Goal: Transaction & Acquisition: Purchase product/service

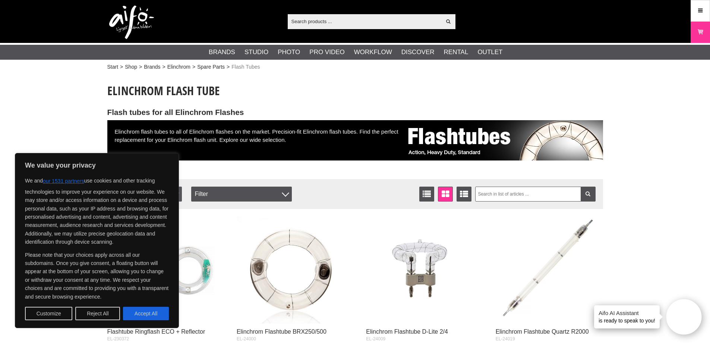
click at [144, 314] on button "Accept All" at bounding box center [146, 313] width 46 height 13
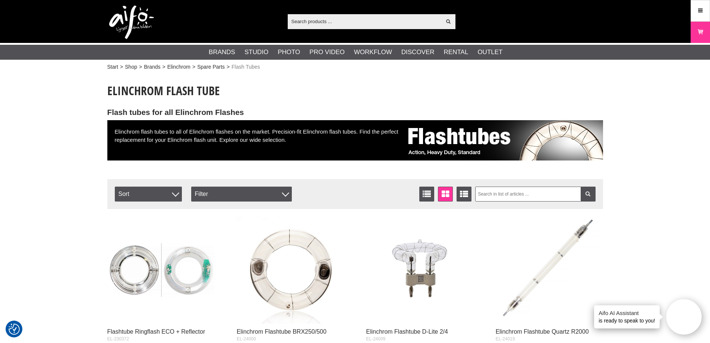
checkbox input "true"
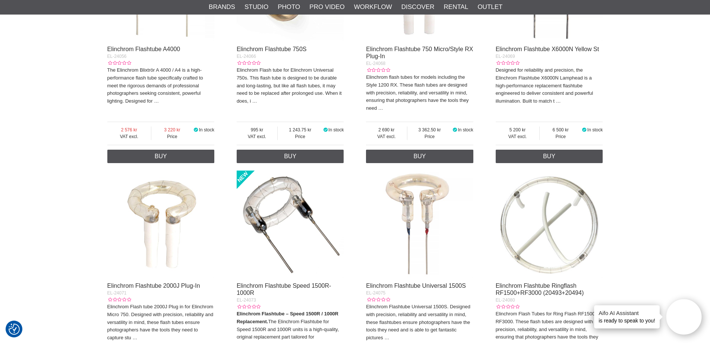
scroll to position [1007, 0]
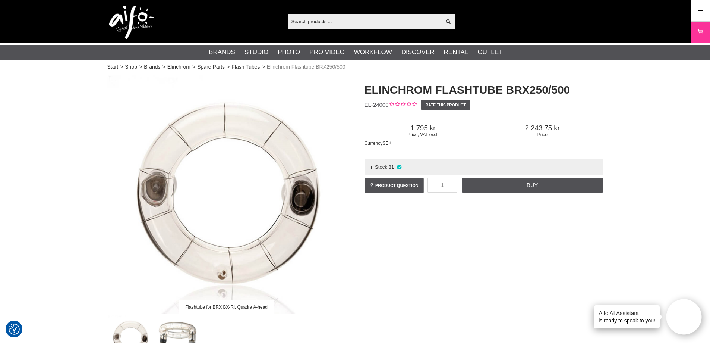
scroll to position [224, 0]
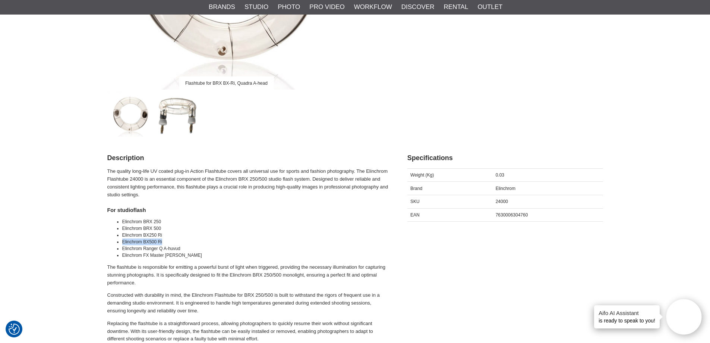
drag, startPoint x: 163, startPoint y: 242, endPoint x: 122, endPoint y: 240, distance: 40.3
click at [122, 240] on li "Elinchrom BX500 Ri" at bounding box center [255, 241] width 267 height 7
copy li "Elinchrom BX500 Ri"
